Goal: Task Accomplishment & Management: Manage account settings

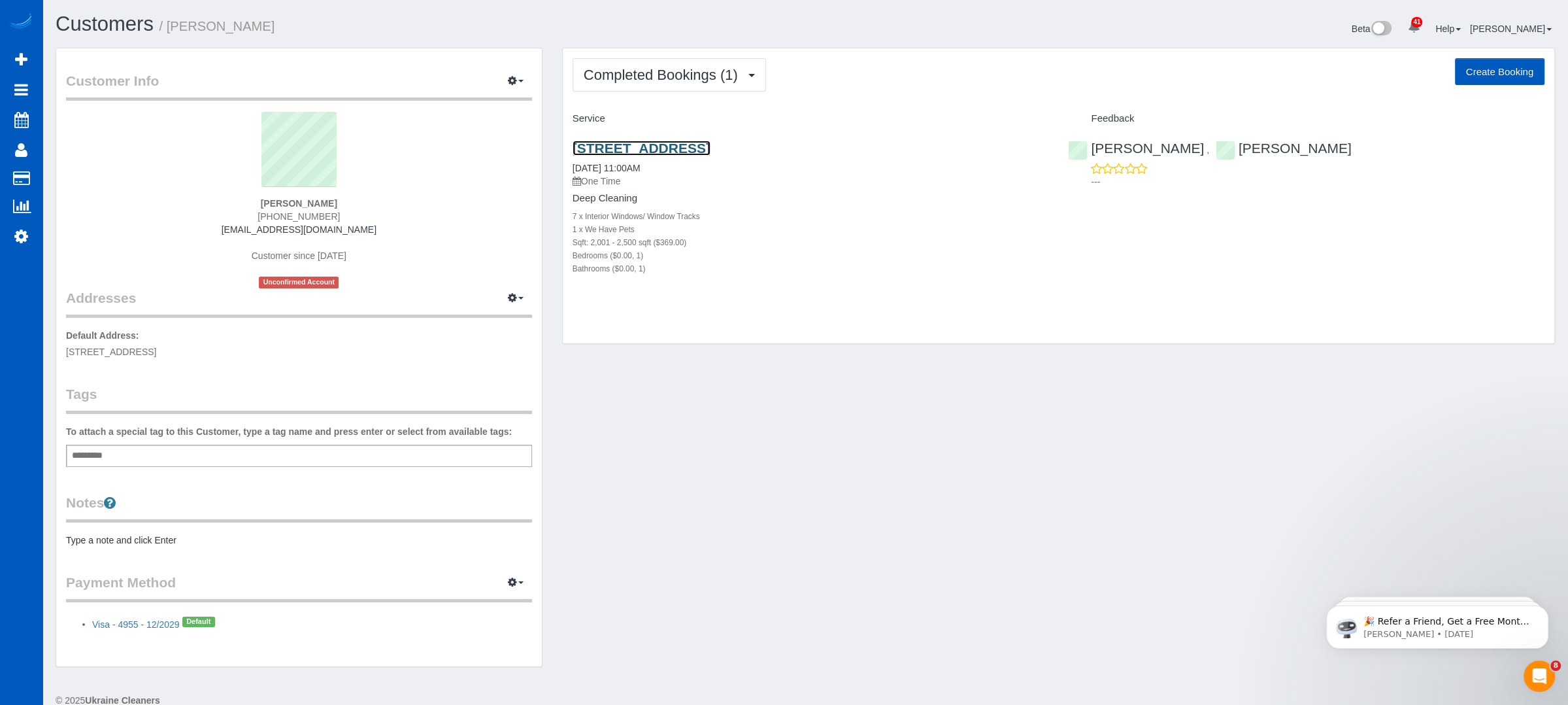
click at [711, 148] on link "[STREET_ADDRESS]" at bounding box center [641, 148] width 138 height 15
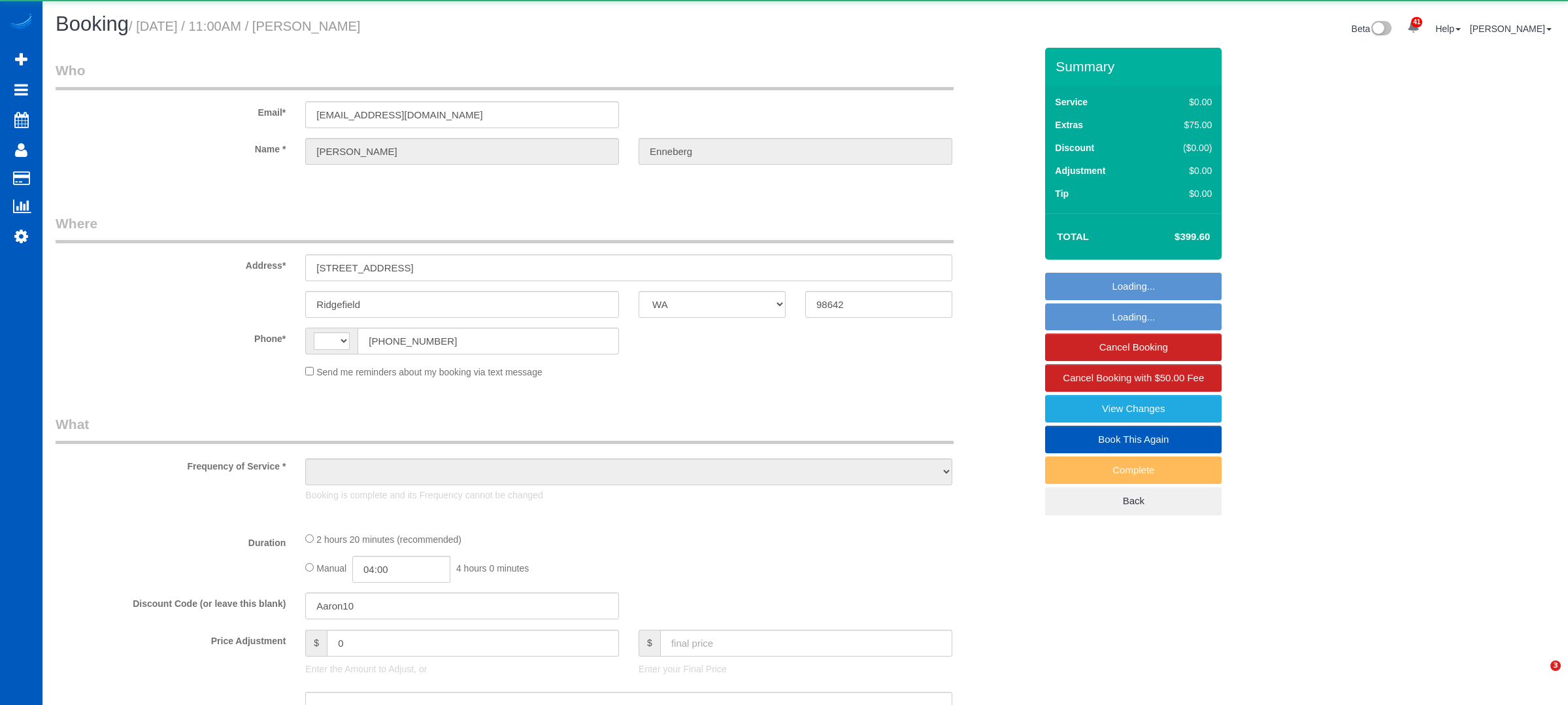
select select "WA"
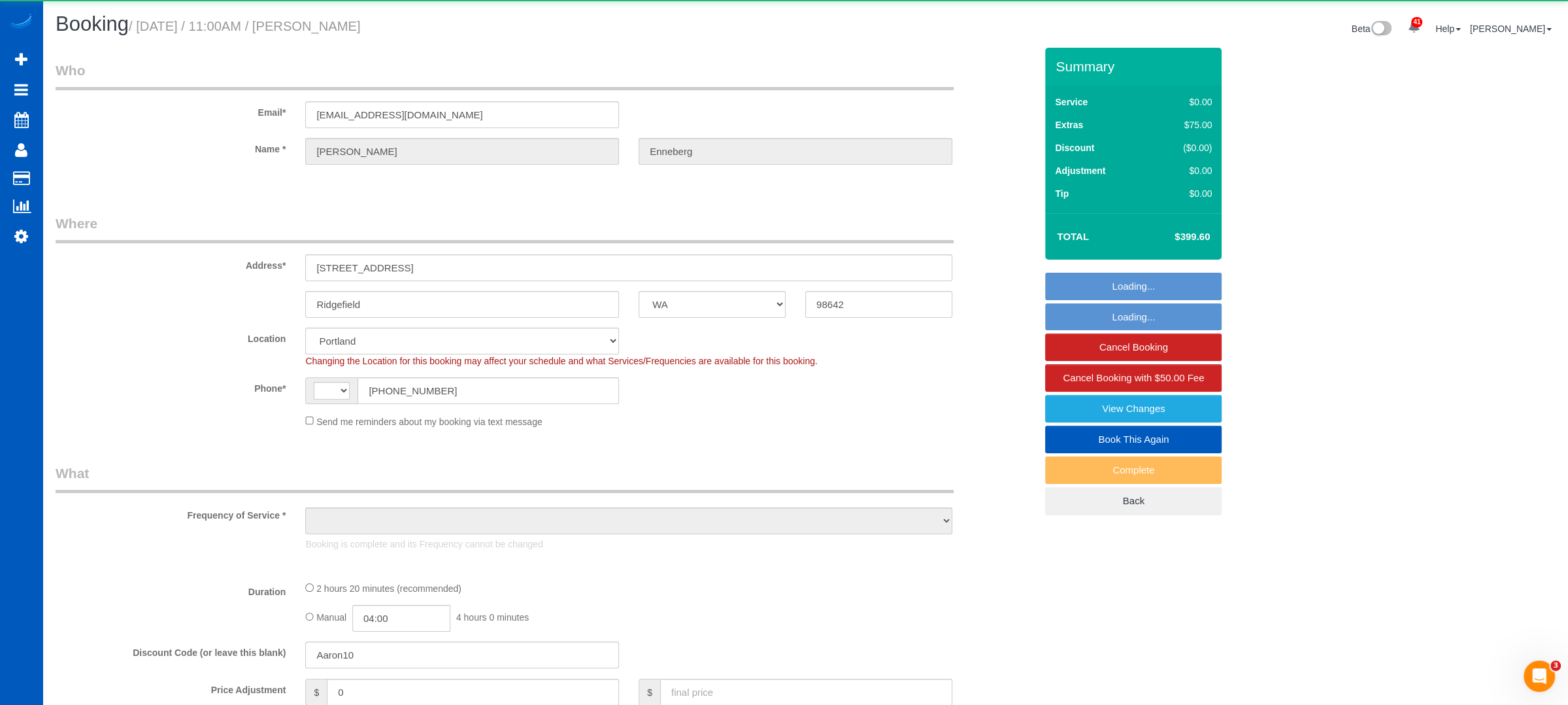
select select "string:[GEOGRAPHIC_DATA]"
select select "object:1068"
select select "string:fspay-857d1d35-2df6-4d4f-bcff-7044339a7cfc"
select select "199"
select select "2001"
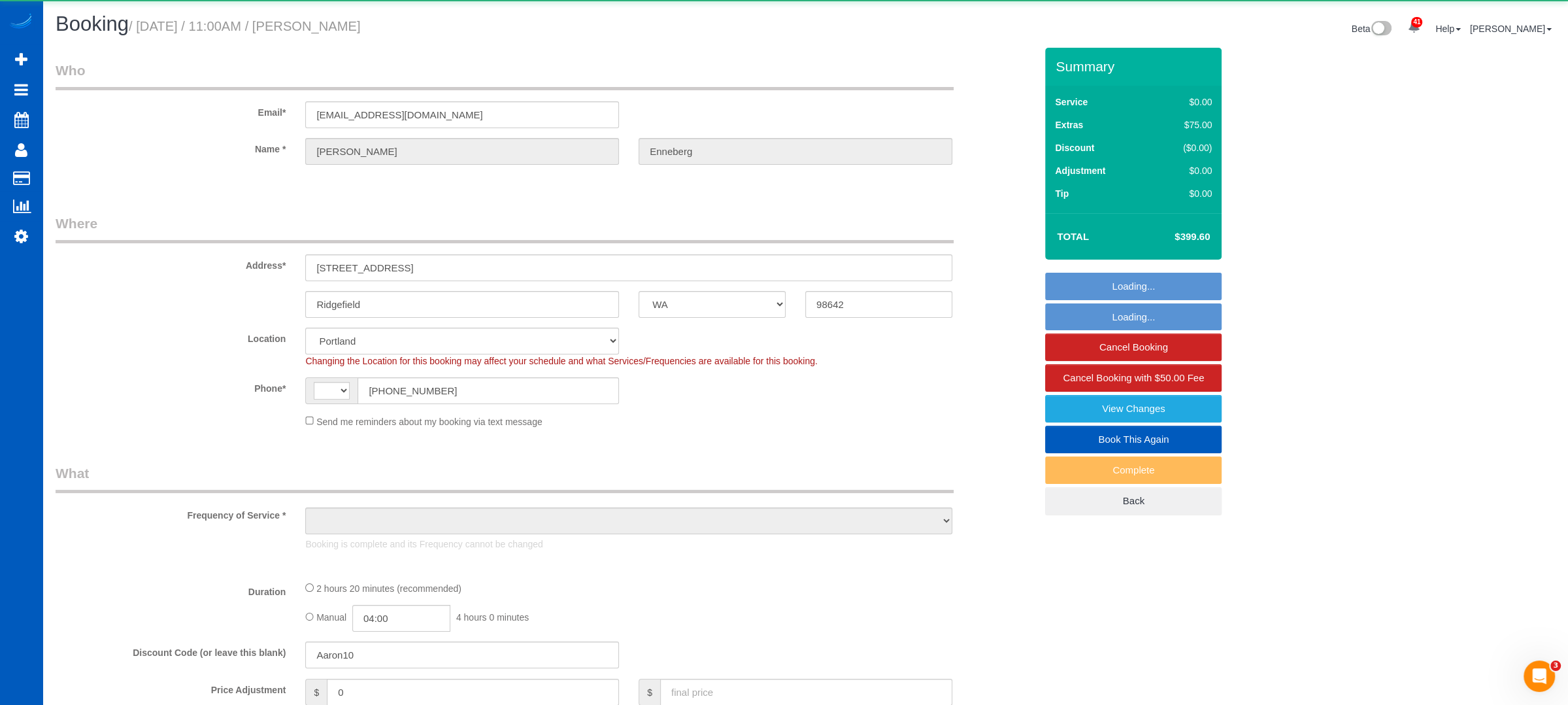
select select "spot1"
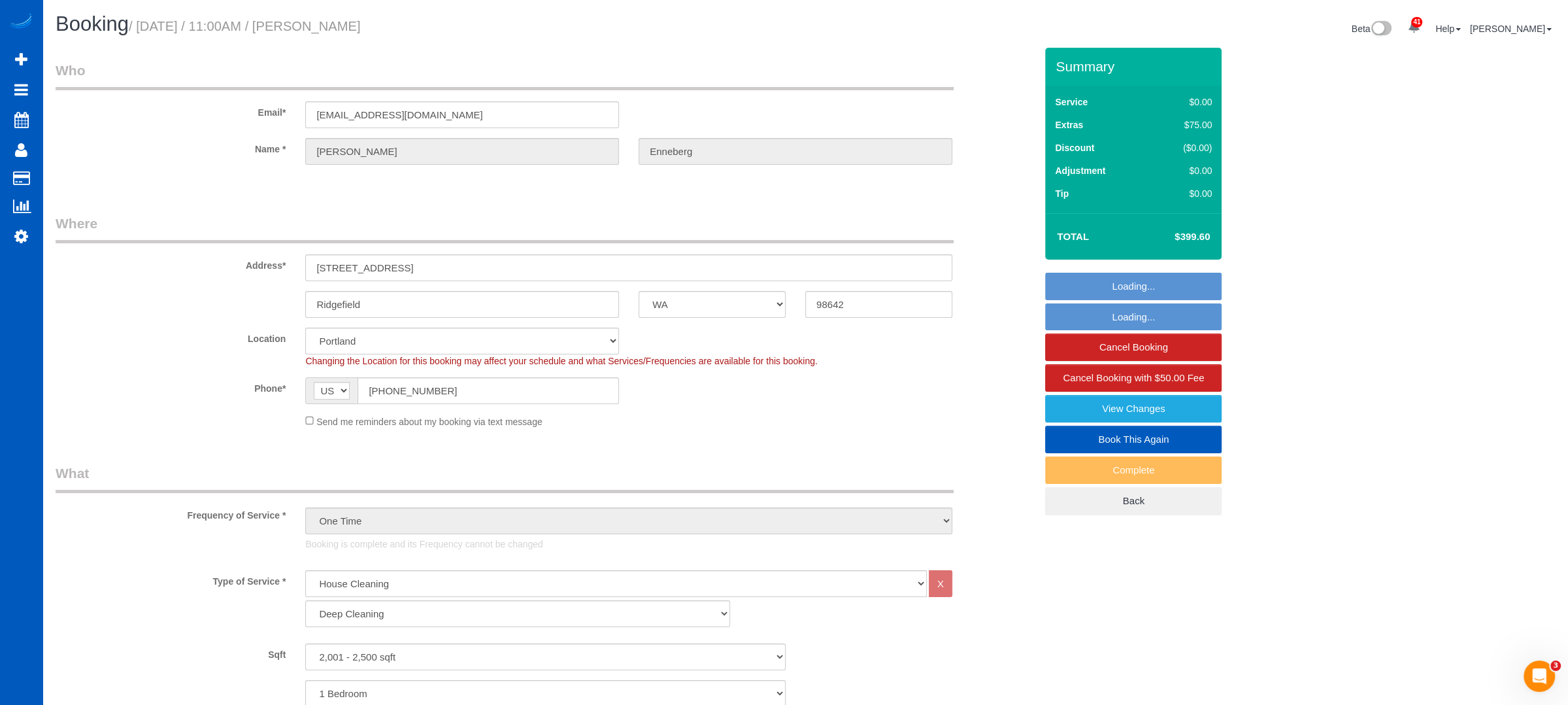
select select "2001"
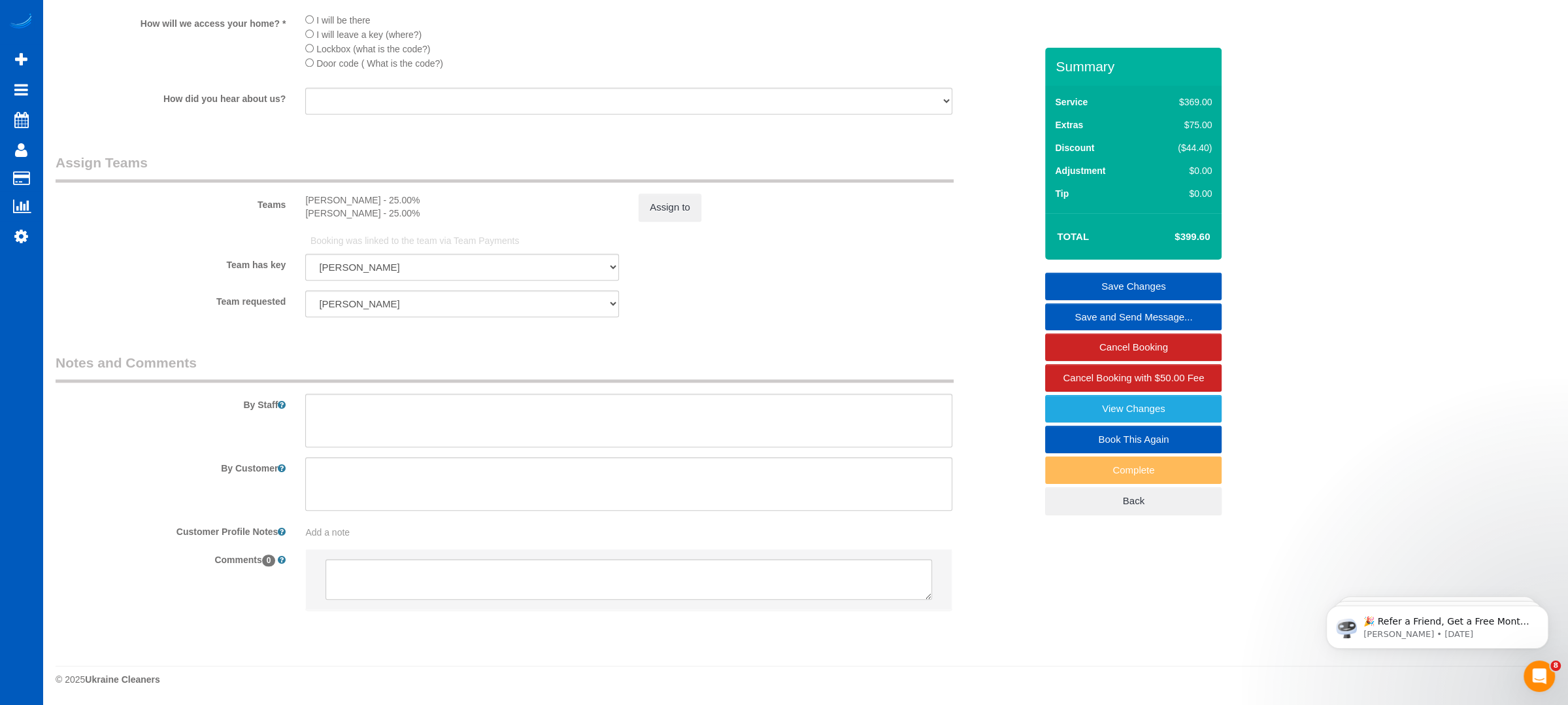
scroll to position [1618, 0]
click at [475, 416] on textarea at bounding box center [629, 419] width 647 height 53
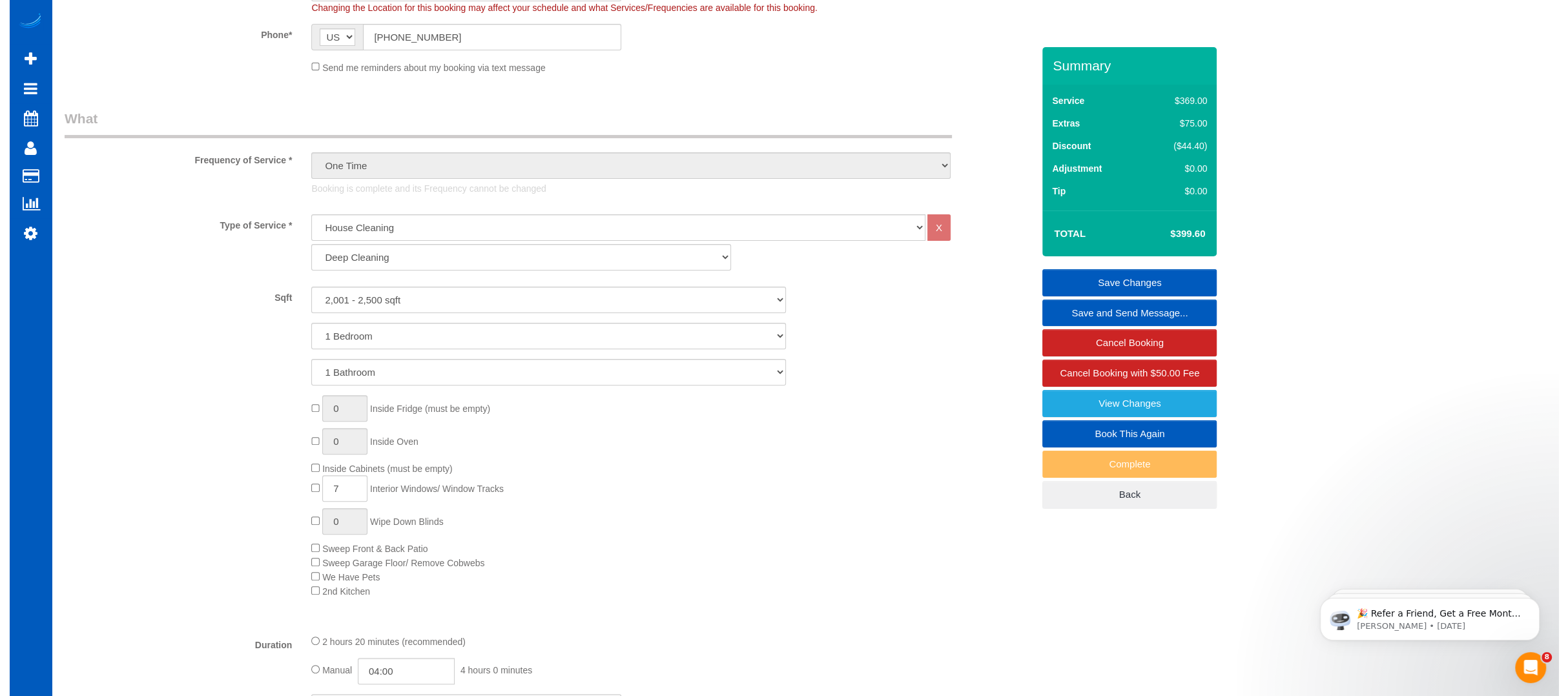
scroll to position [350, 0]
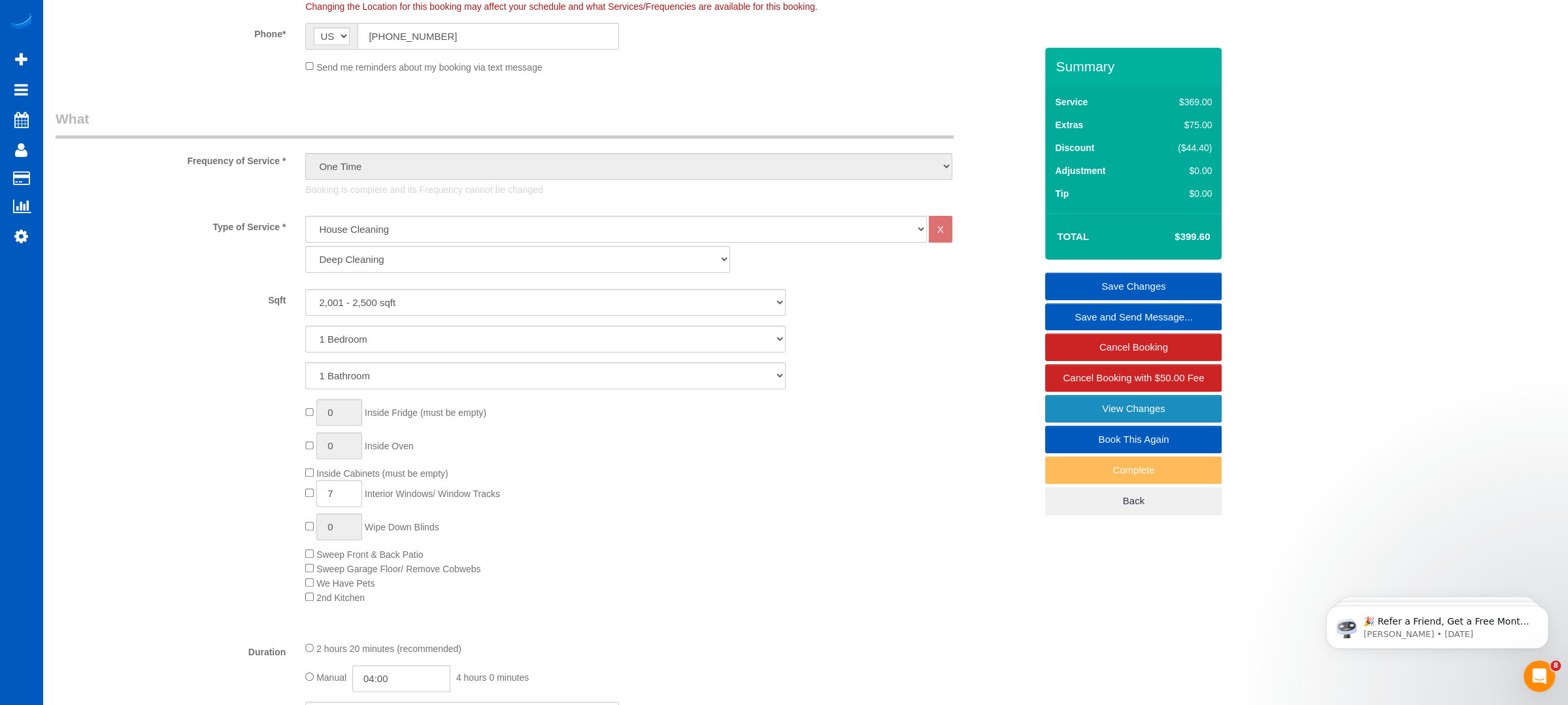
click at [1149, 399] on link "View Changes" at bounding box center [1133, 409] width 176 height 27
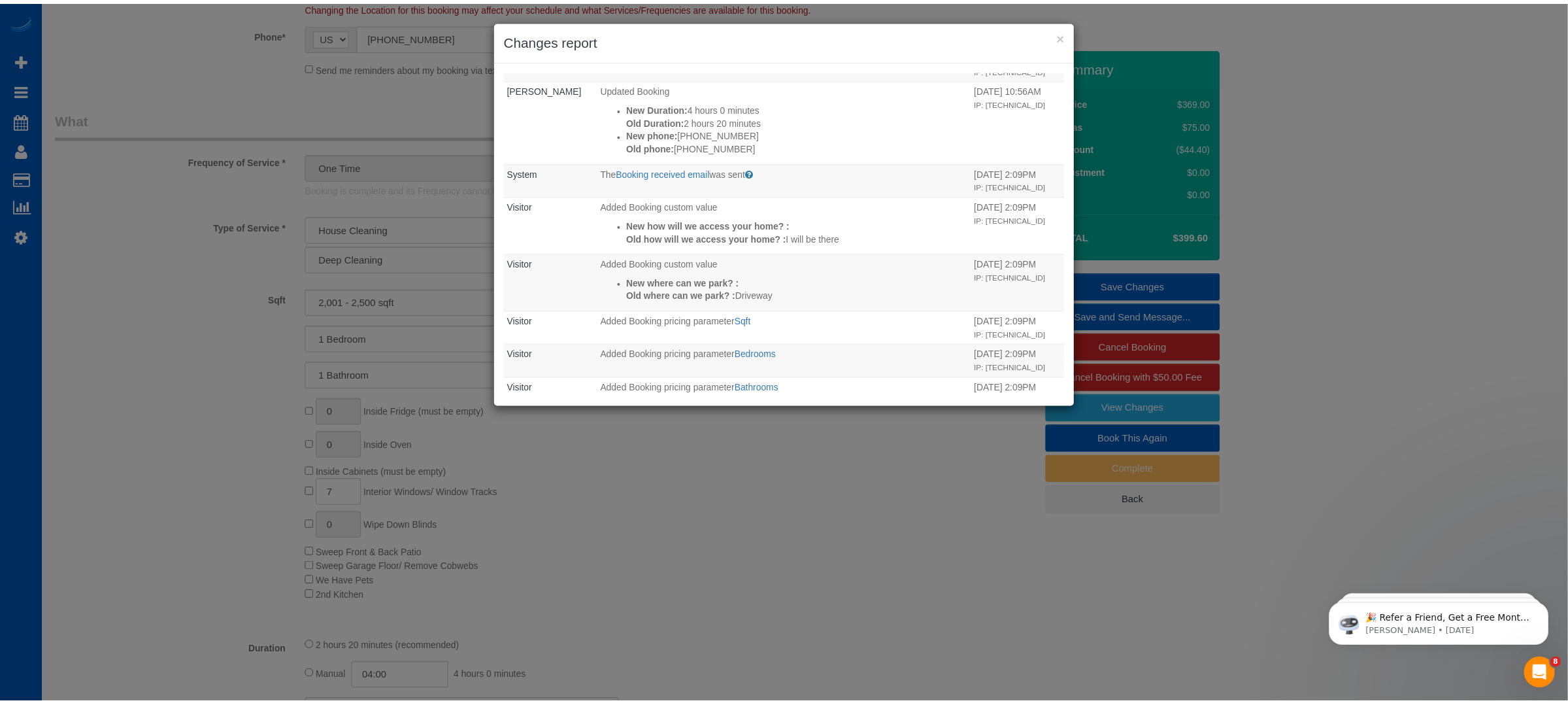
scroll to position [246, 0]
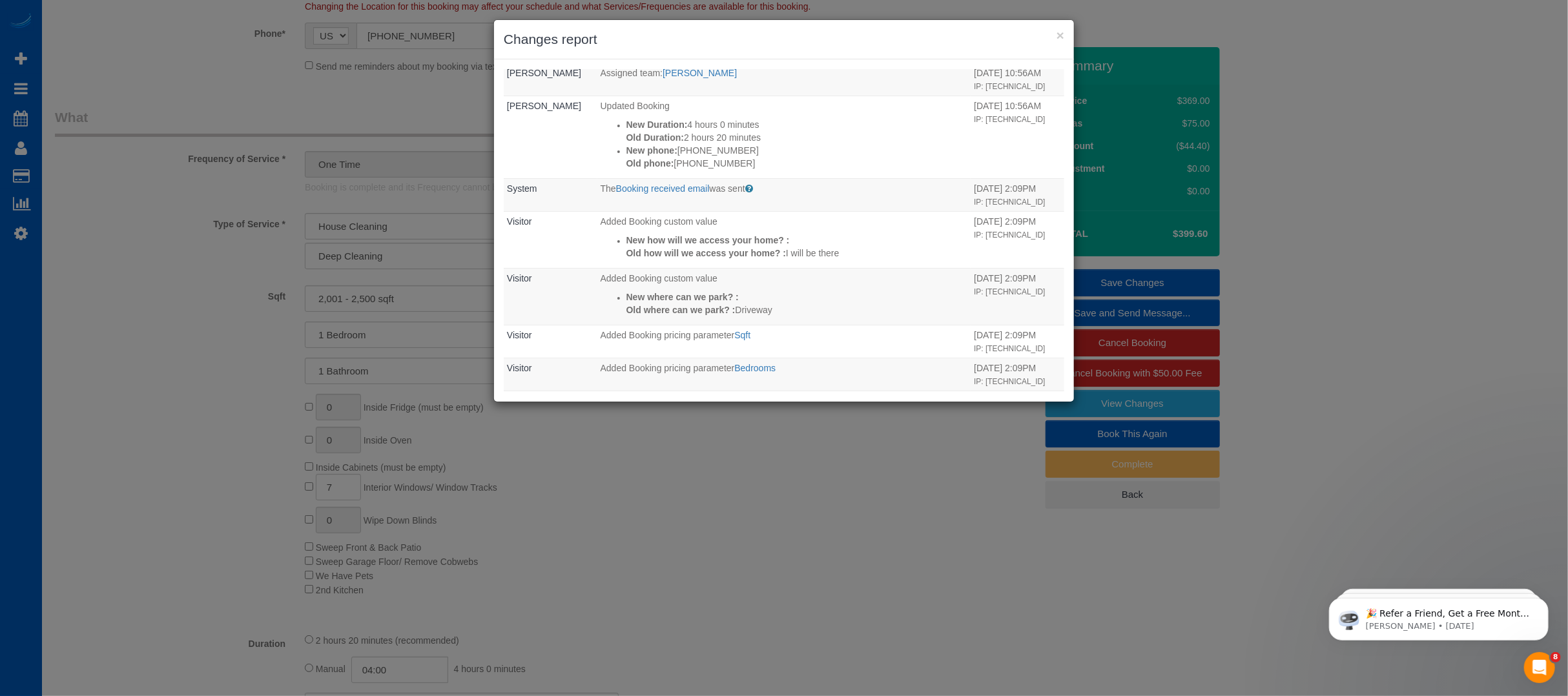
click at [1063, 43] on h3 "Changes report" at bounding box center [784, 39] width 561 height 19
click at [1062, 41] on button "×" at bounding box center [1060, 35] width 8 height 13
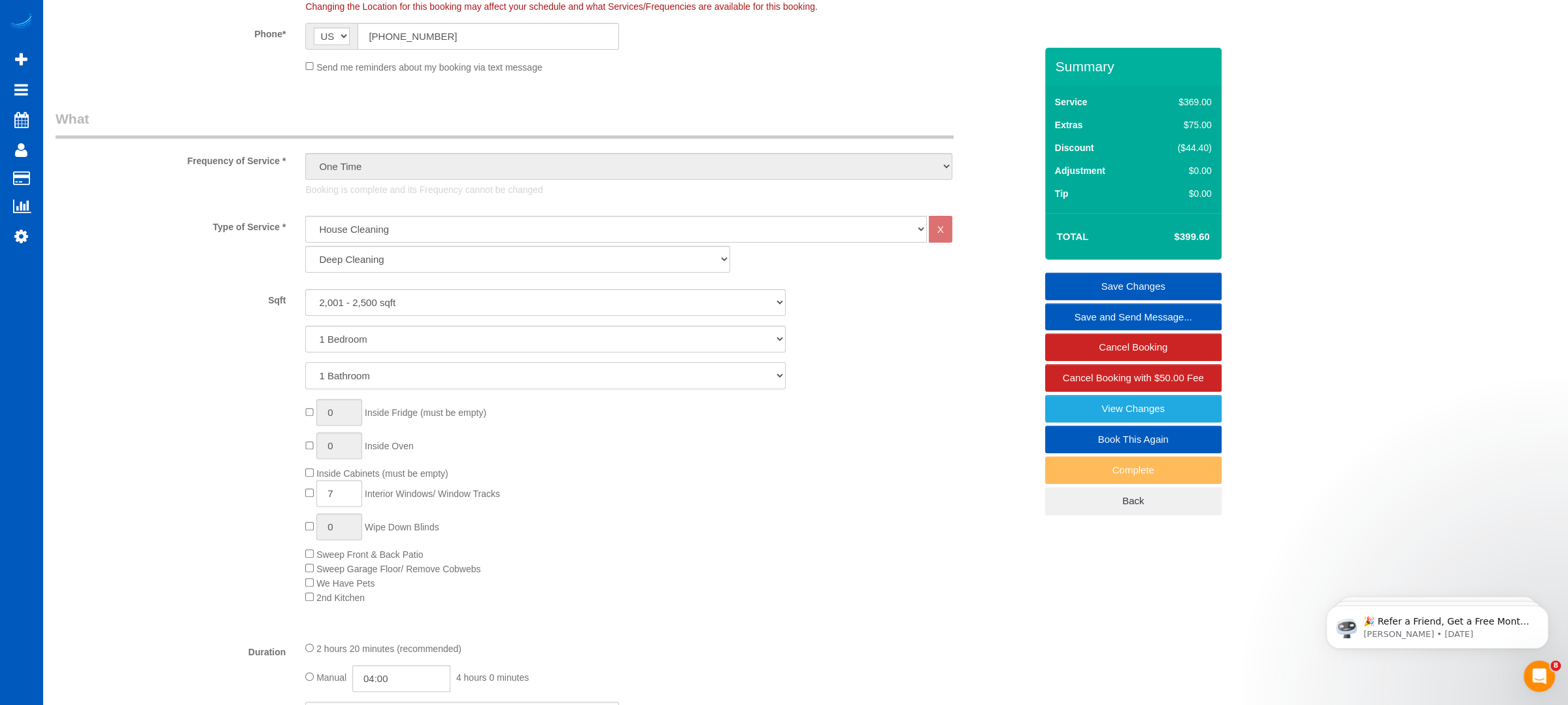
click at [423, 371] on select "1 Bathroom 2 Bathrooms 3 Bathrooms 4 Bathrooms 5 Bathrooms 6 Bathrooms 7 Bathro…" at bounding box center [545, 376] width 480 height 27
select select "3"
click at [305, 362] on select "1 Bathroom 2 Bathrooms 3 Bathrooms 4 Bathrooms 5 Bathrooms 6 Bathrooms 7 Bathro…" at bounding box center [545, 376] width 480 height 27
click at [681, 521] on div "0 Inside Fridge (must be empty) 0 Inside Oven Inside Cabinets (must be empty) 7…" at bounding box center [670, 501] width 750 height 204
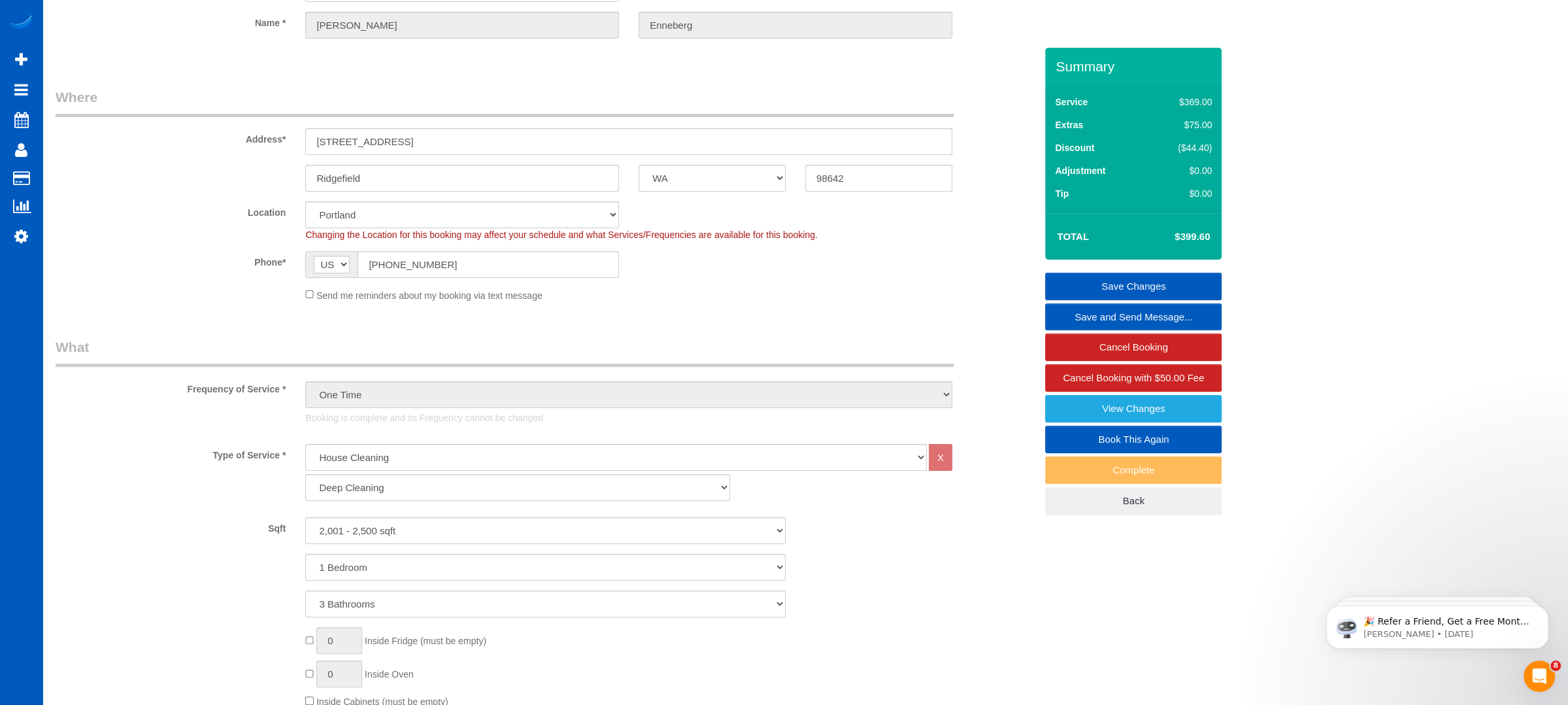
scroll to position [130, 0]
click at [453, 567] on select "1 Bedroom 2 Bedrooms 3 Bedrooms 4 Bedrooms 5 Bedrooms 6 Bedrooms 7 Bedrooms" at bounding box center [545, 564] width 480 height 27
click at [377, 568] on select "1 Bedroom 2 Bedrooms 3 Bedrooms 4 Bedrooms 5 Bedrooms 6 Bedrooms 7 Bedrooms" at bounding box center [545, 564] width 480 height 27
select select "4"
click at [305, 550] on select "1 Bedroom 2 Bedrooms 3 Bedrooms 4 Bedrooms 5 Bedrooms 6 Bedrooms 7 Bedrooms" at bounding box center [545, 564] width 480 height 27
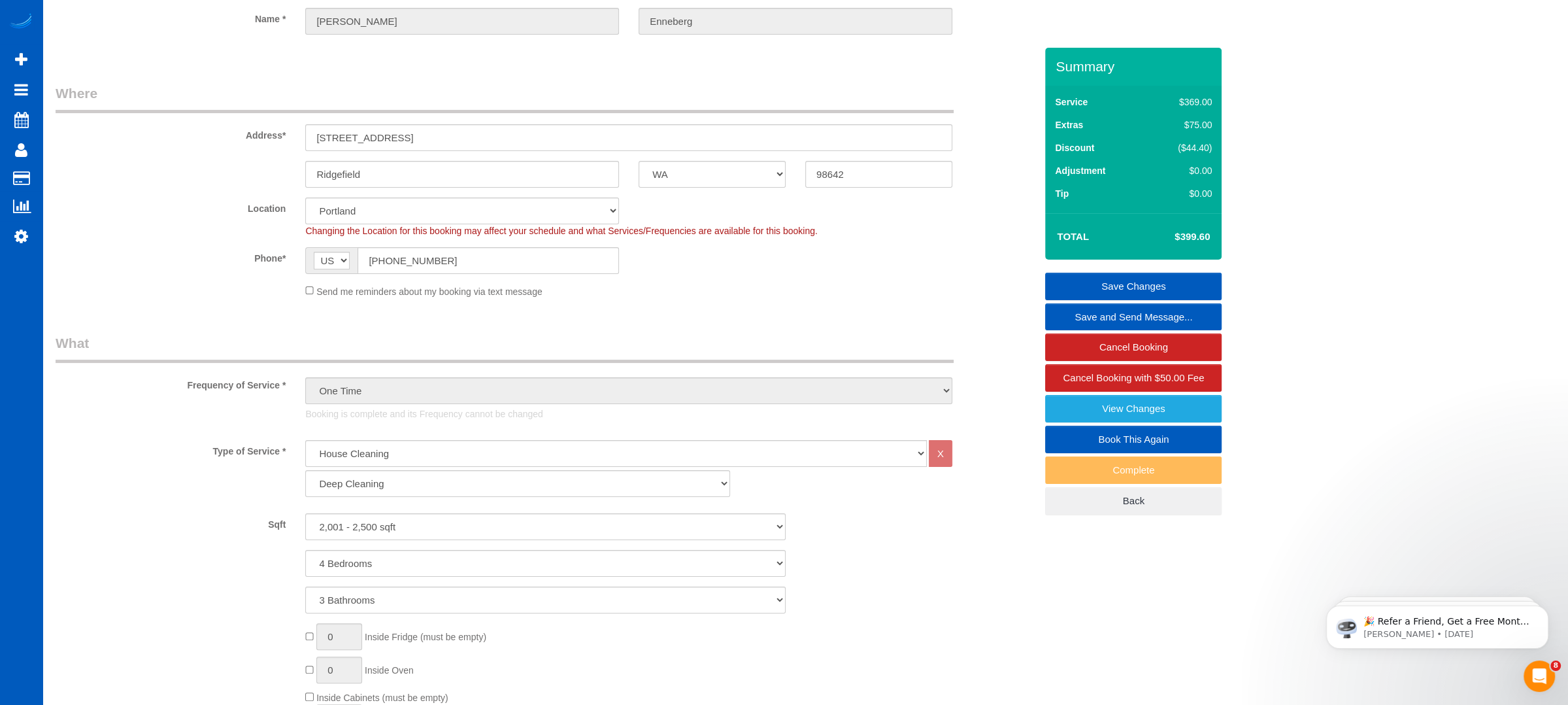
click at [861, 573] on div "1 Bedroom 2 Bedrooms 3 Bedrooms 4 Bedrooms 5 Bedrooms 6 Bedrooms 7 Bedrooms" at bounding box center [545, 564] width 999 height 27
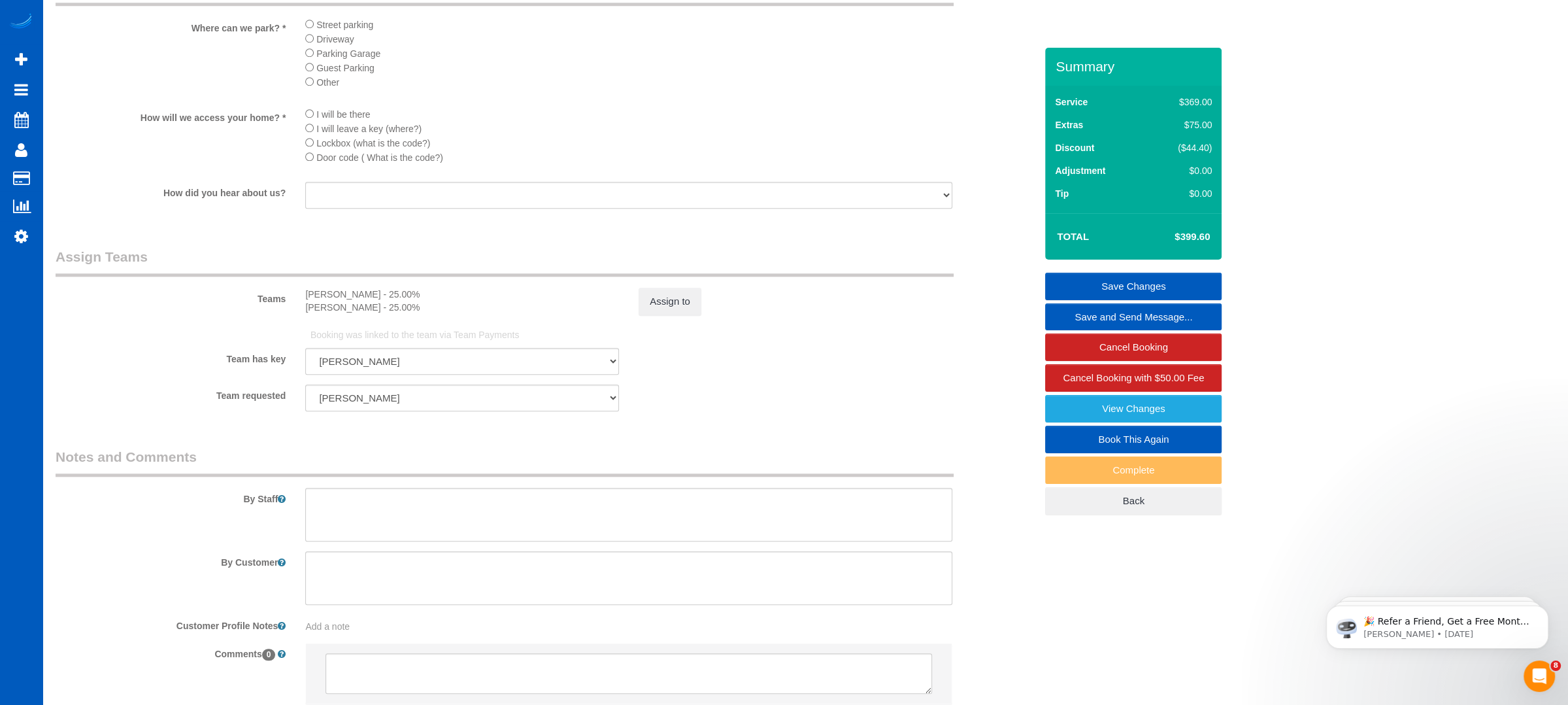
scroll to position [1525, 0]
click at [496, 506] on textarea at bounding box center [629, 512] width 647 height 53
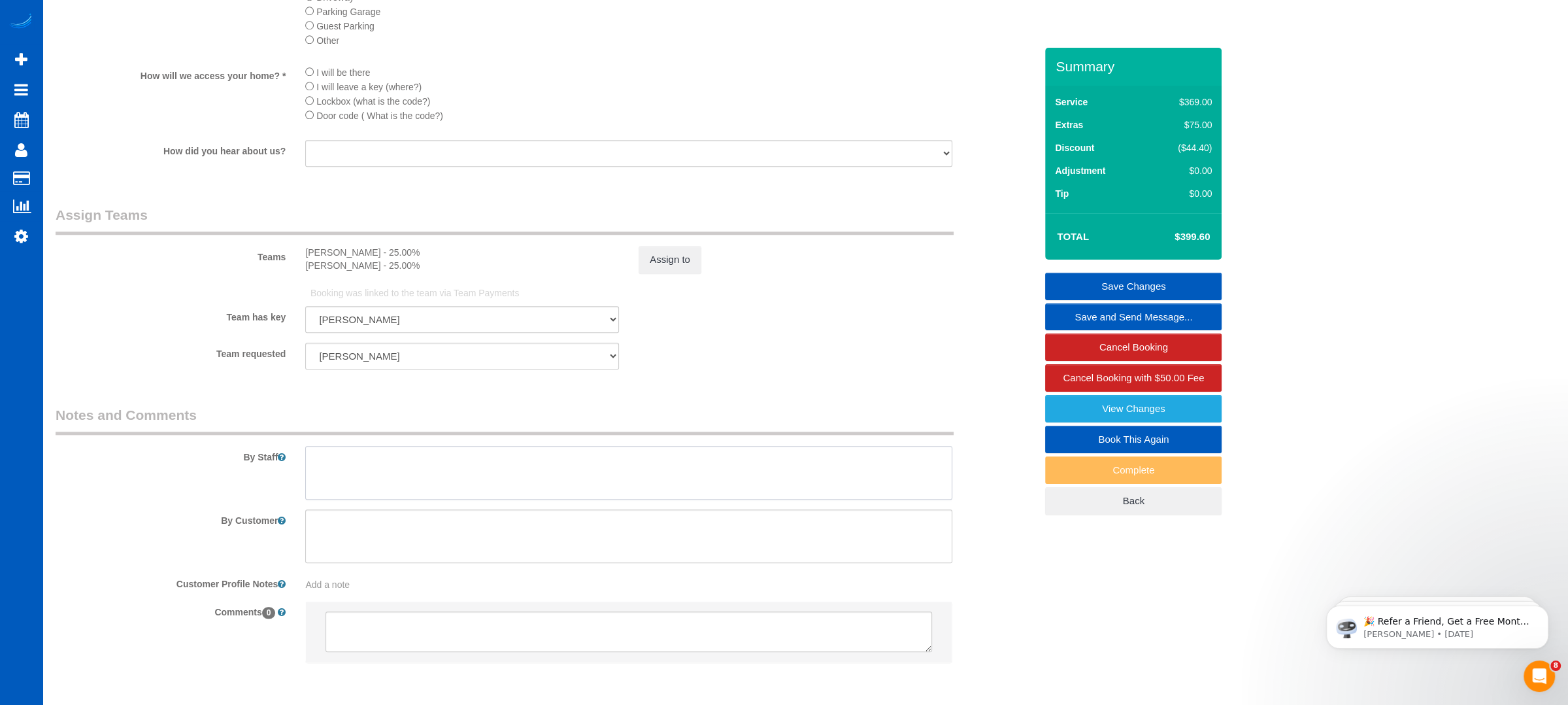
scroll to position [1569, 0]
type textarea "I"
type textarea "a"
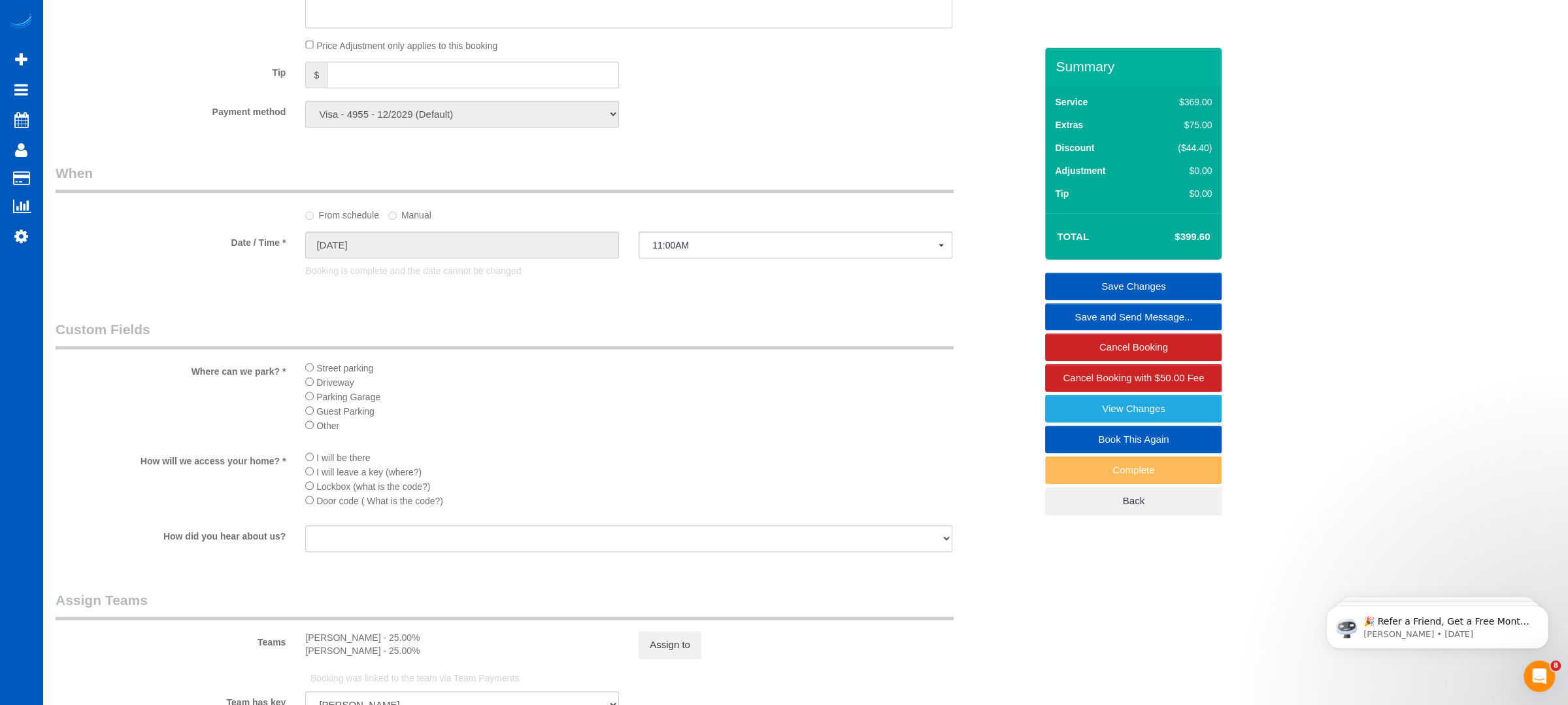
scroll to position [1176, 0]
type textarea "owner is replaces carpets upstairs so do not have to vacume upstairs."
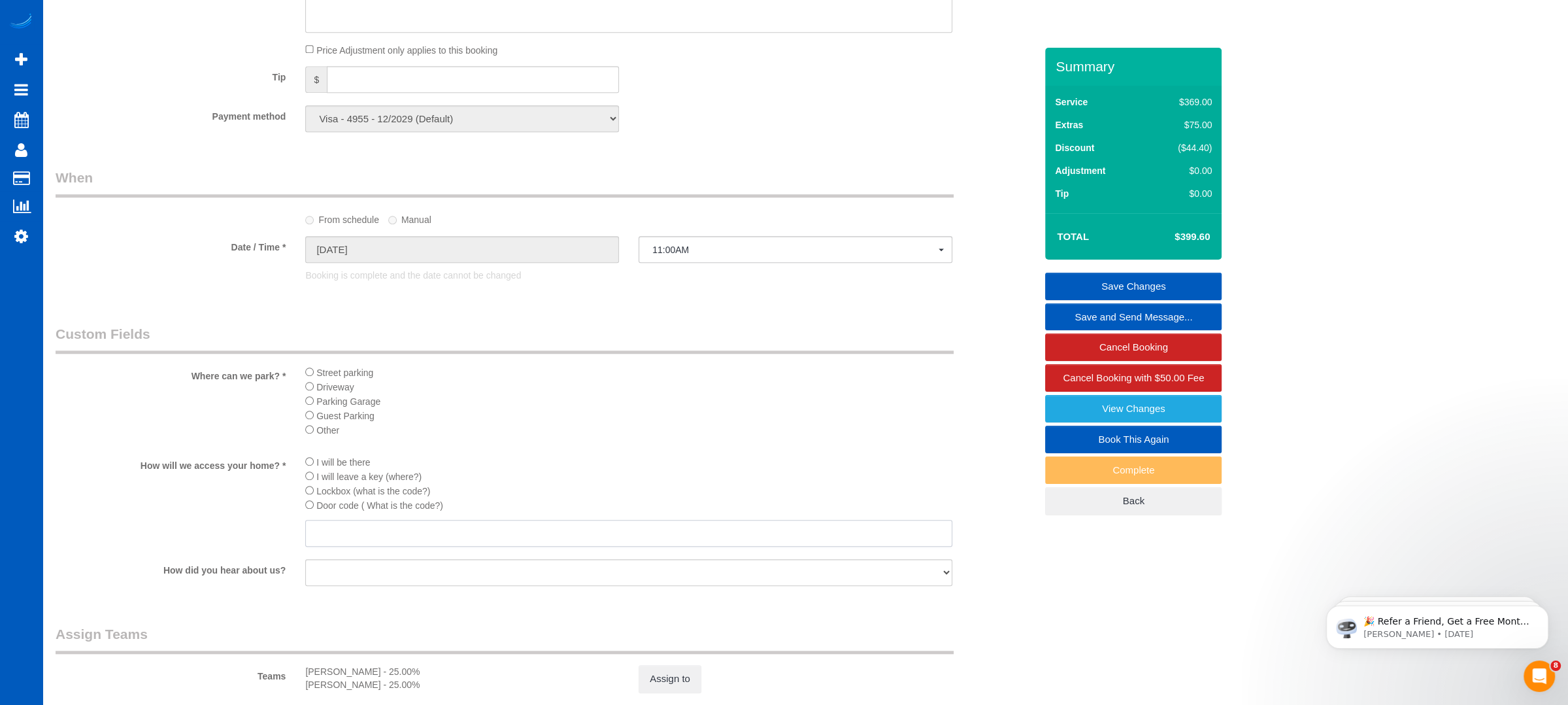
click at [375, 535] on input "text" at bounding box center [629, 534] width 647 height 27
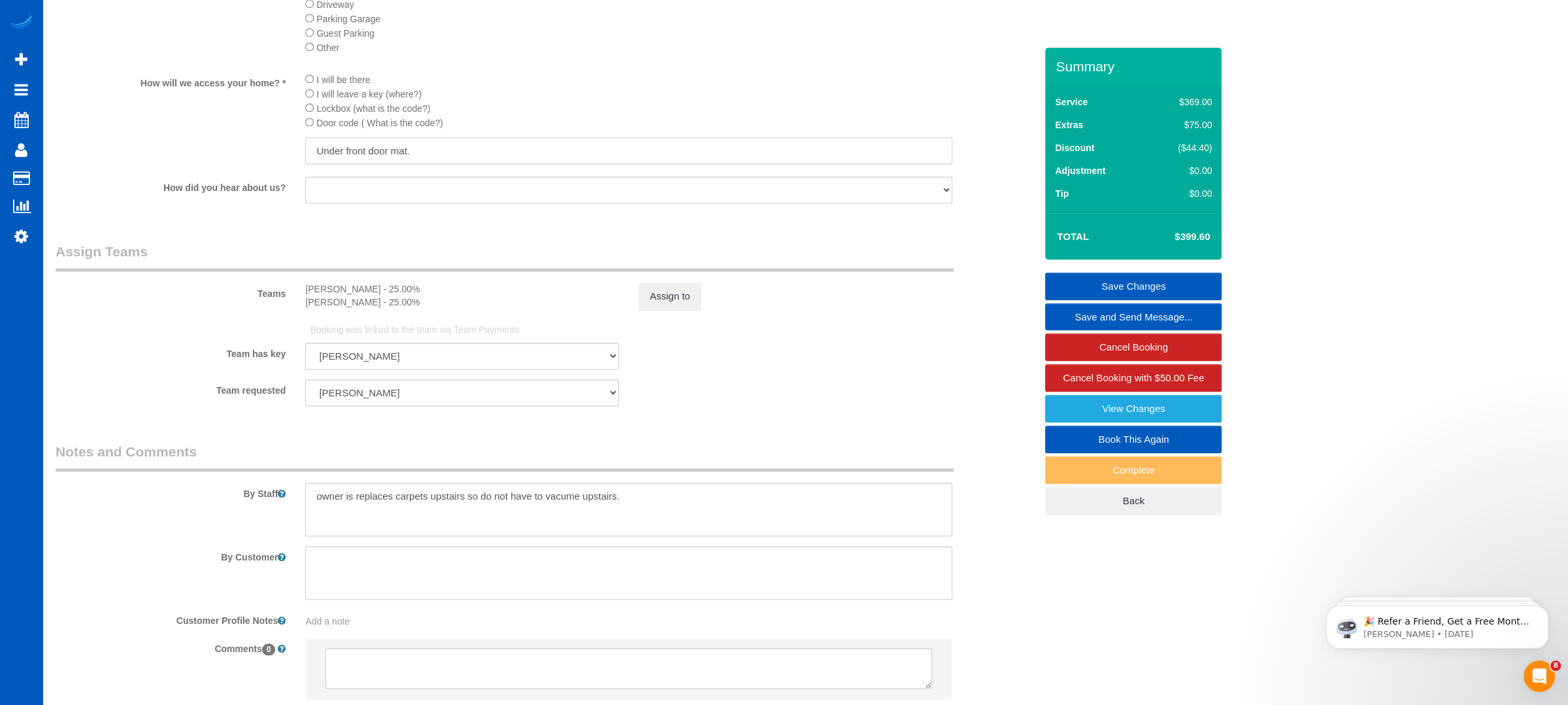
scroll to position [1647, 0]
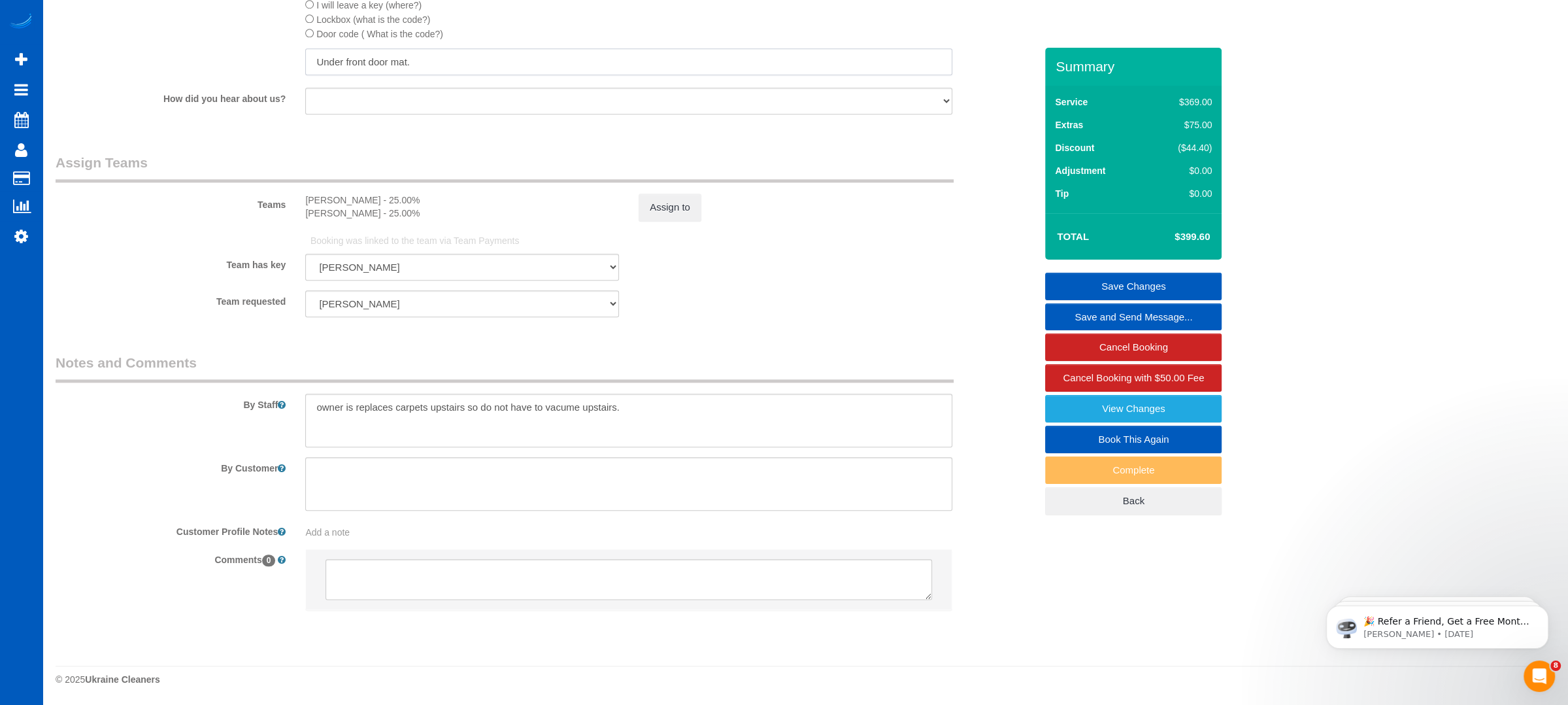
type input "Under front door mat."
click at [669, 399] on textarea at bounding box center [629, 419] width 647 height 53
type textarea "owner is replaces carpets upstairs so do not have to vacuum upstairs. Make sure…"
click at [1114, 285] on link "Save Changes" at bounding box center [1133, 286] width 176 height 27
